Goal: Information Seeking & Learning: Learn about a topic

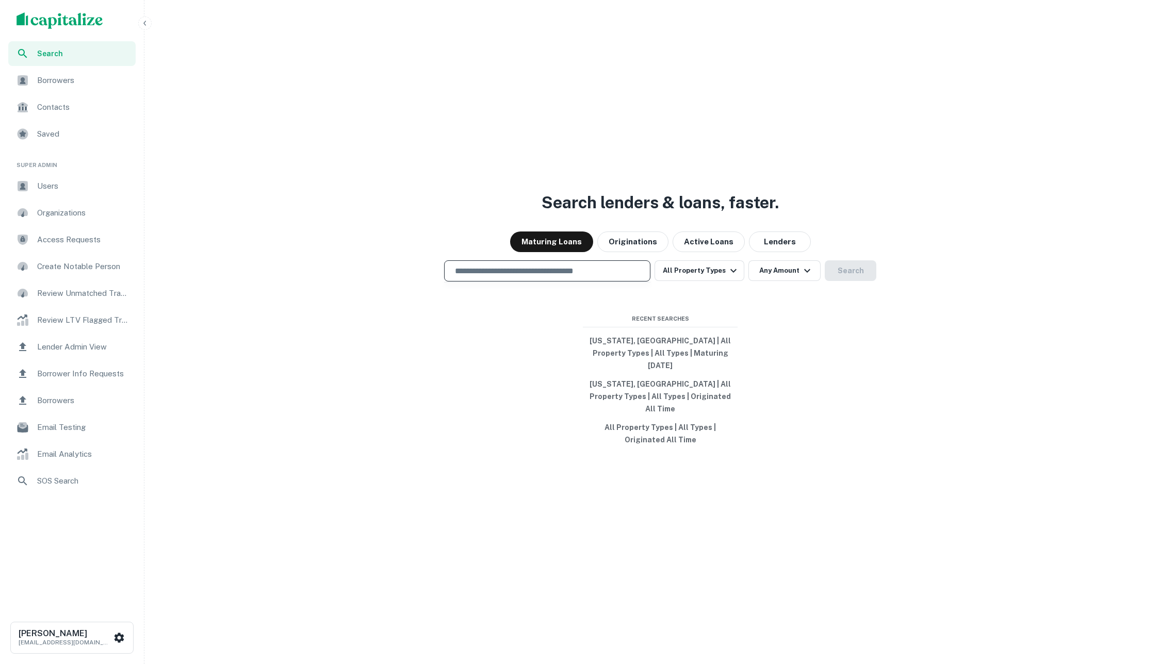
click at [591, 277] on input "text" at bounding box center [547, 271] width 197 height 12
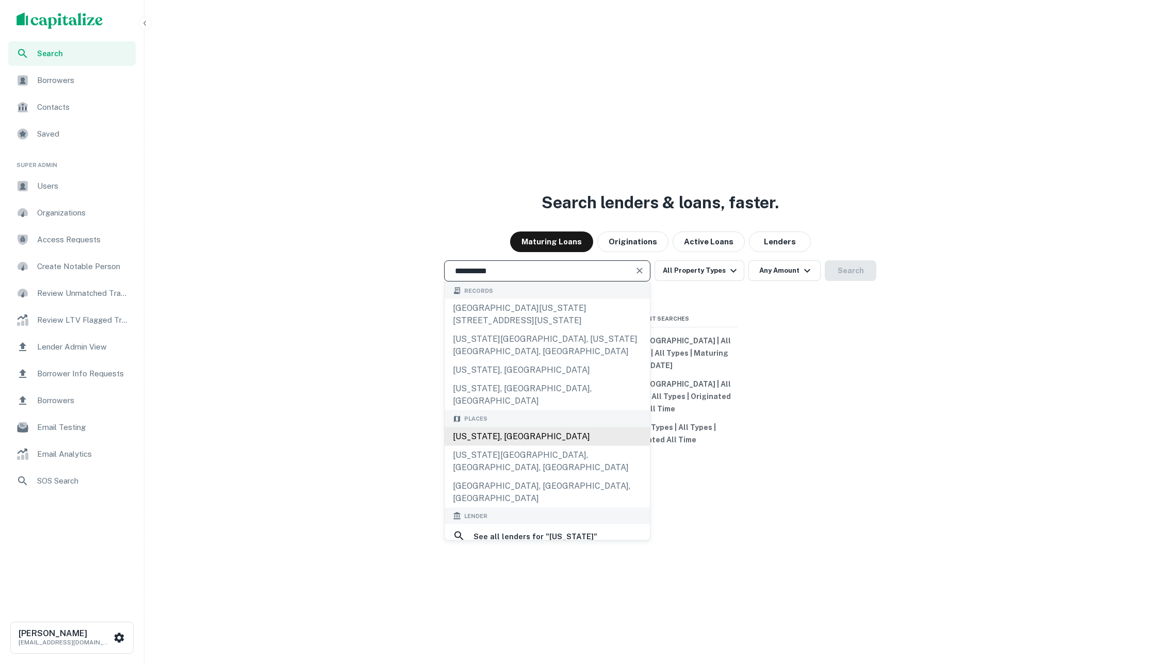
click at [516, 432] on div "[US_STATE], [GEOGRAPHIC_DATA]" at bounding box center [547, 436] width 205 height 19
type input "**********"
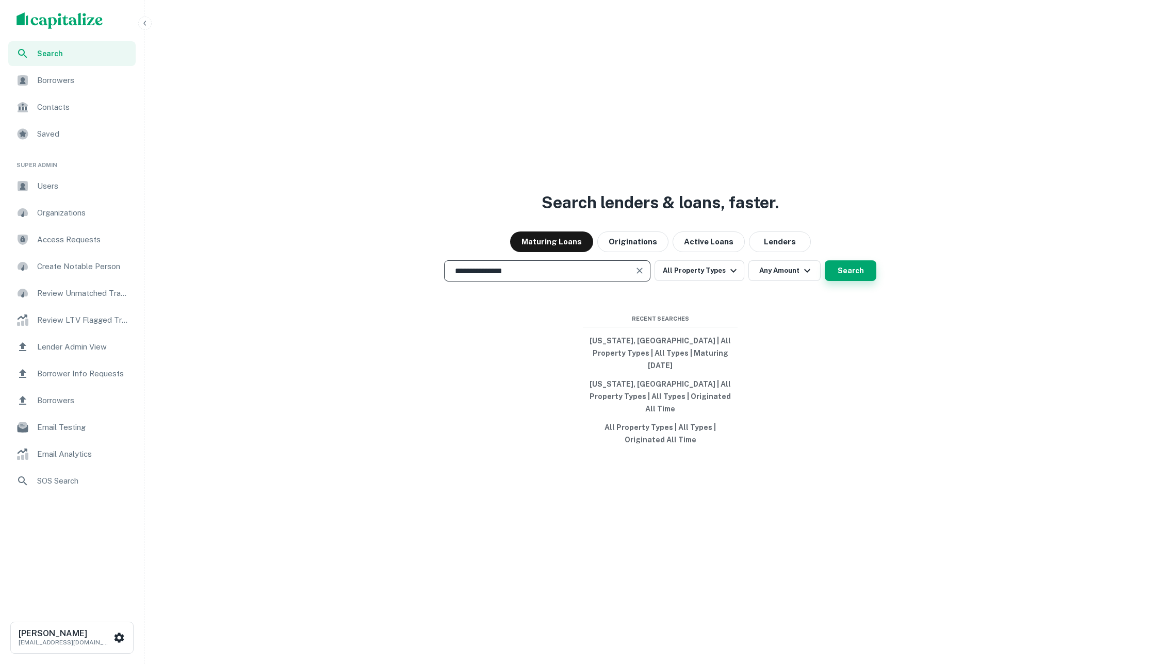
click at [834, 281] on button "Search" at bounding box center [851, 271] width 52 height 21
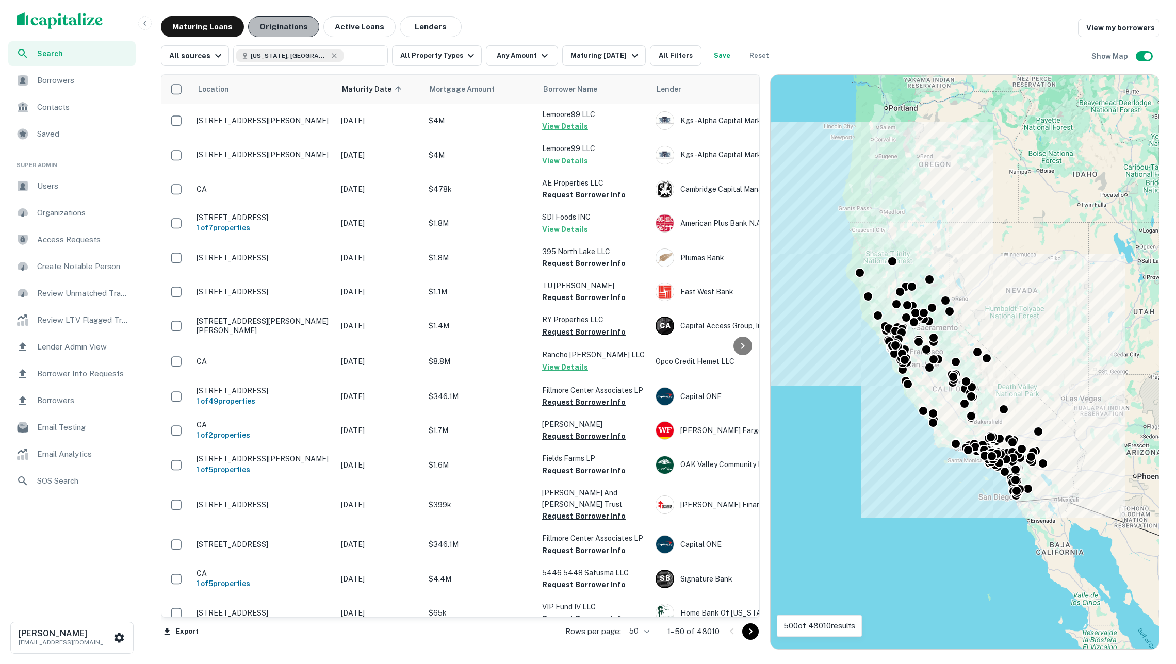
click at [289, 25] on button "Originations" at bounding box center [283, 27] width 71 height 21
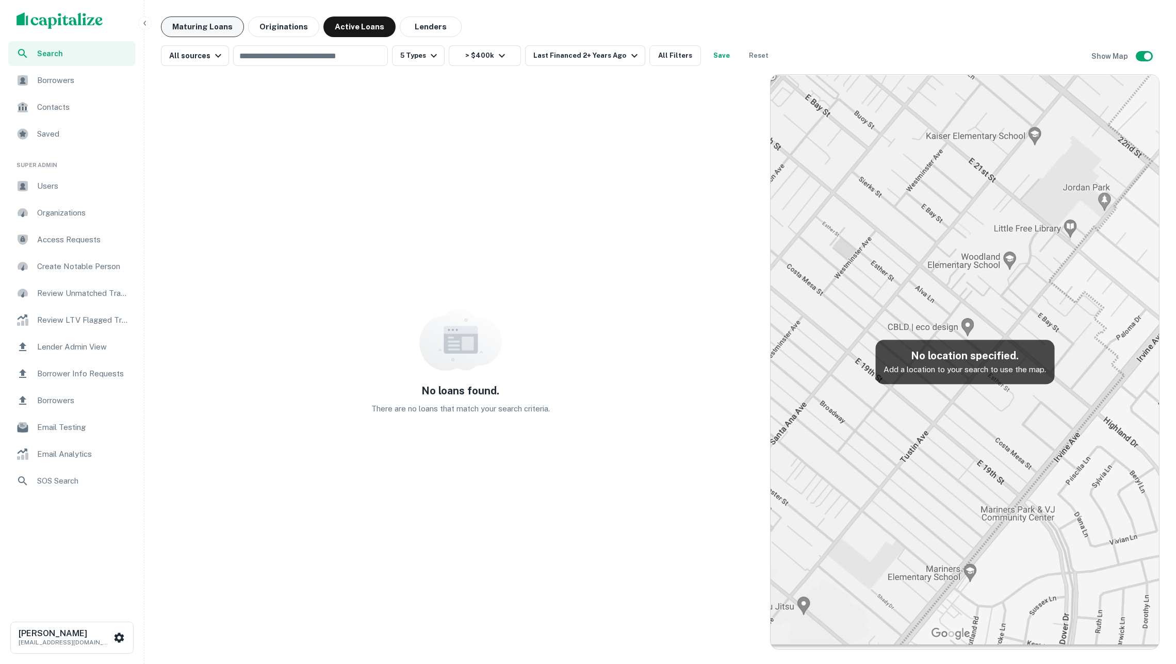
click at [188, 27] on button "Maturing Loans" at bounding box center [202, 27] width 83 height 21
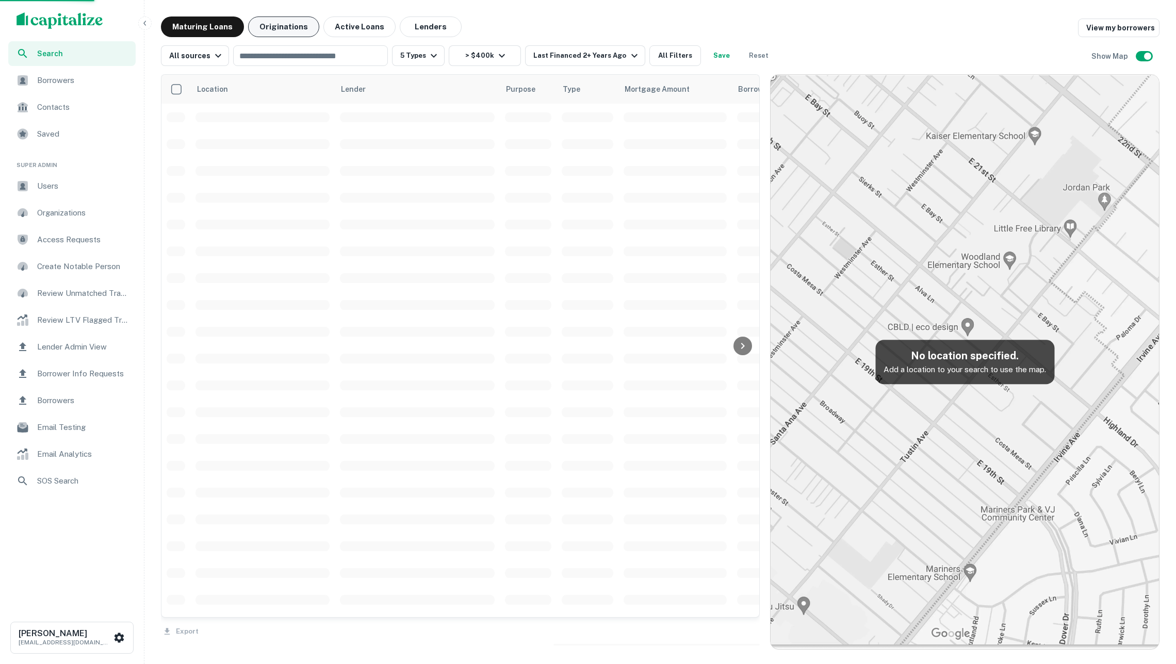
click at [291, 33] on button "Originations" at bounding box center [283, 27] width 71 height 21
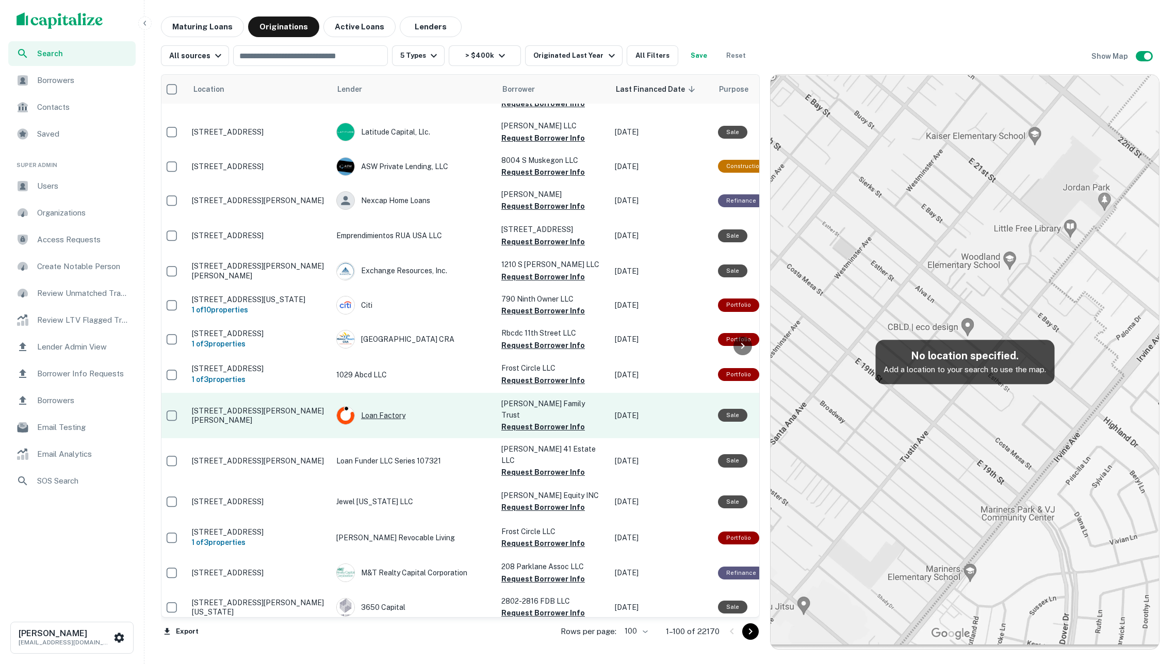
scroll to position [2327, 5]
